Goal: Transaction & Acquisition: Download file/media

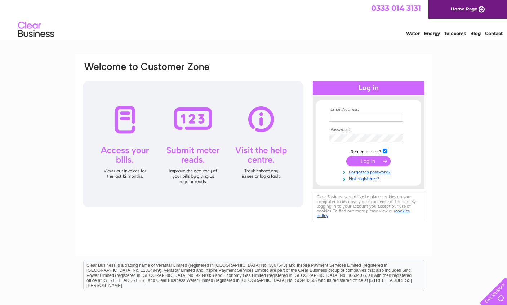
type input "secretary@lundingolfclub.co.uk"
click at [369, 162] on input "submit" at bounding box center [368, 161] width 44 height 10
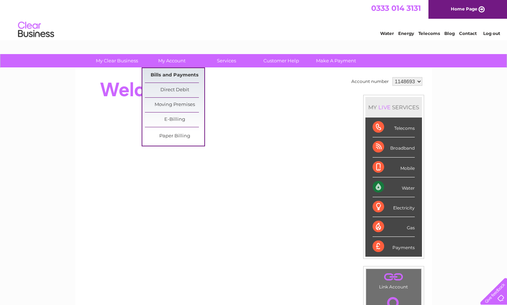
click at [164, 71] on link "Bills and Payments" at bounding box center [174, 75] width 59 height 14
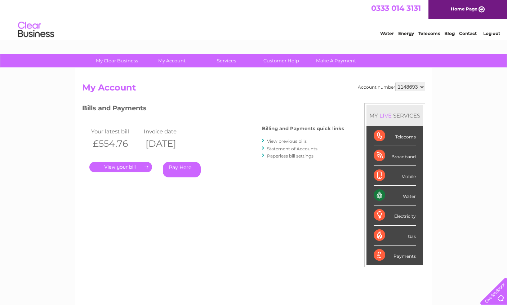
click at [116, 164] on link "." at bounding box center [120, 167] width 63 height 10
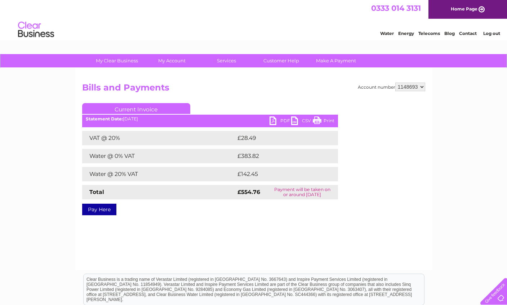
click at [275, 118] on link "PDF" at bounding box center [281, 121] width 22 height 10
